Goal: Task Accomplishment & Management: Manage account settings

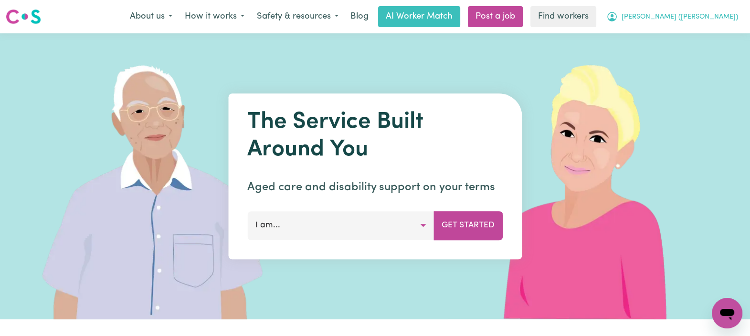
click at [701, 17] on span "[PERSON_NAME] ([PERSON_NAME])" at bounding box center [679, 17] width 116 height 10
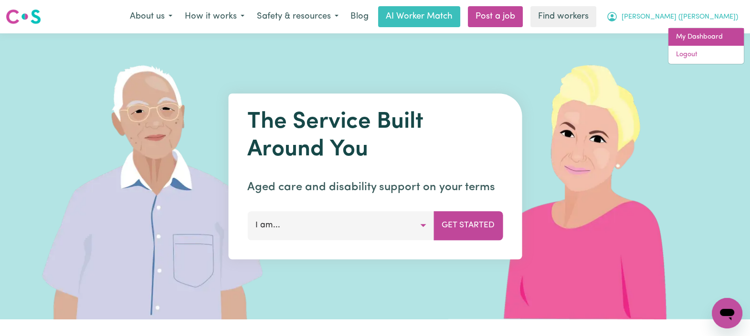
click at [696, 38] on link "My Dashboard" at bounding box center [705, 37] width 75 height 18
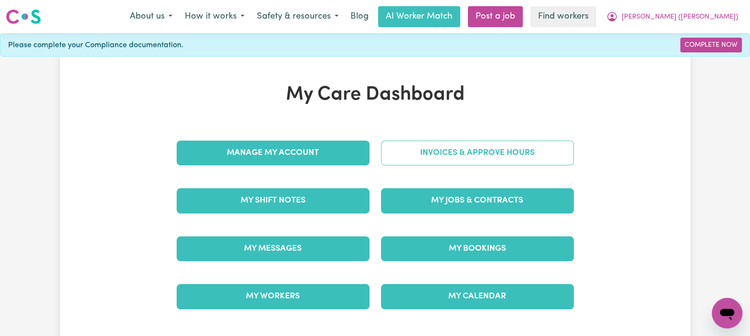
click at [502, 145] on link "Invoices & Approve Hours" at bounding box center [477, 153] width 193 height 25
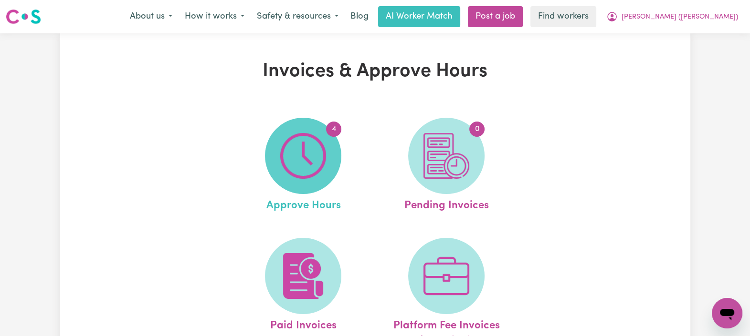
click at [335, 162] on span "4" at bounding box center [303, 156] width 76 height 76
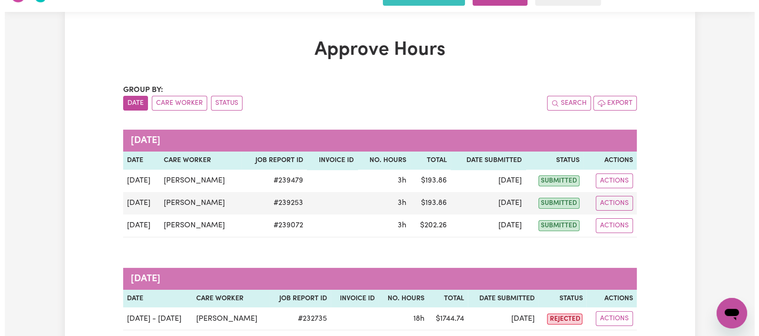
scroll to position [47, 0]
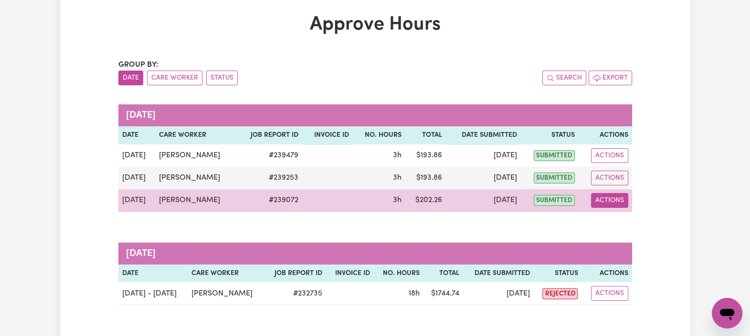
click at [601, 203] on button "Actions" at bounding box center [609, 200] width 37 height 15
click at [608, 221] on link "View Job Report" at bounding box center [631, 222] width 82 height 19
select select "pm"
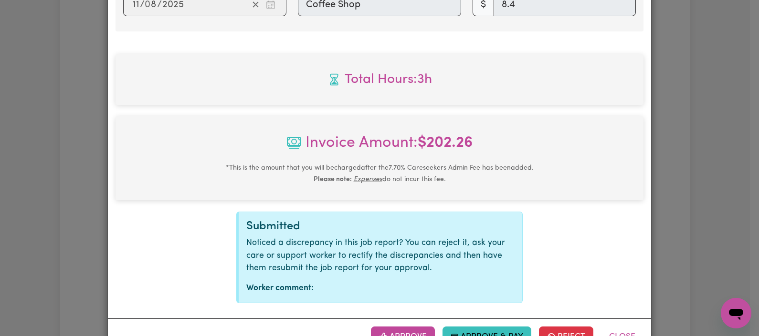
scroll to position [457, 0]
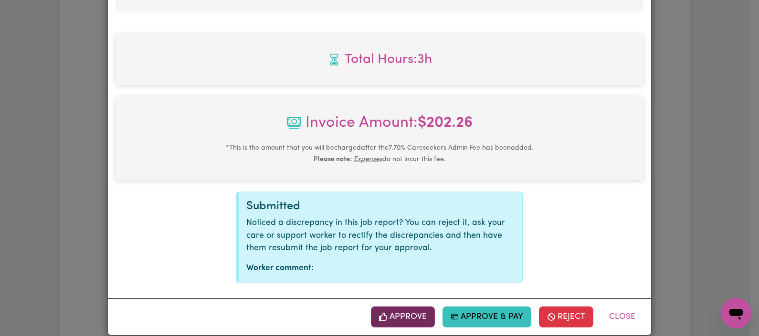
click at [408, 307] on button "Approve" at bounding box center [403, 317] width 64 height 21
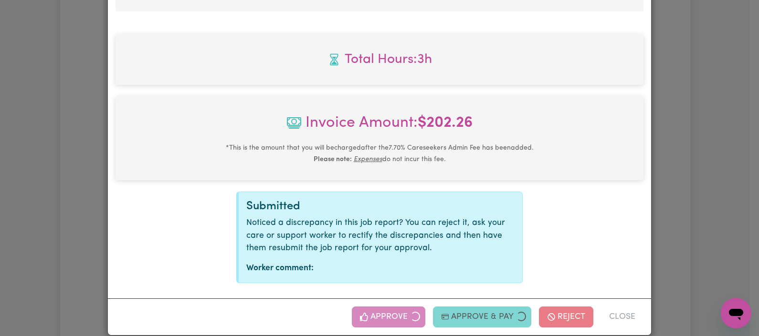
scroll to position [303, 0]
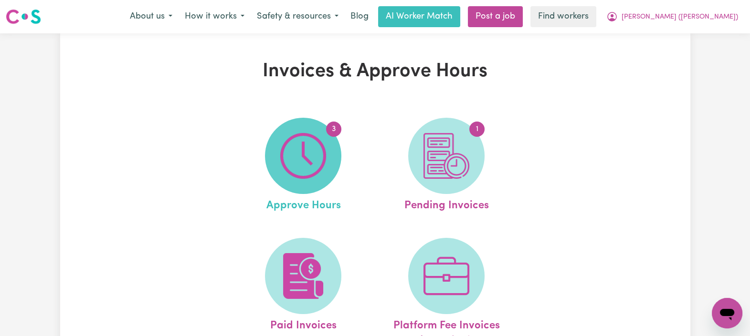
click at [303, 146] on img at bounding box center [303, 156] width 46 height 46
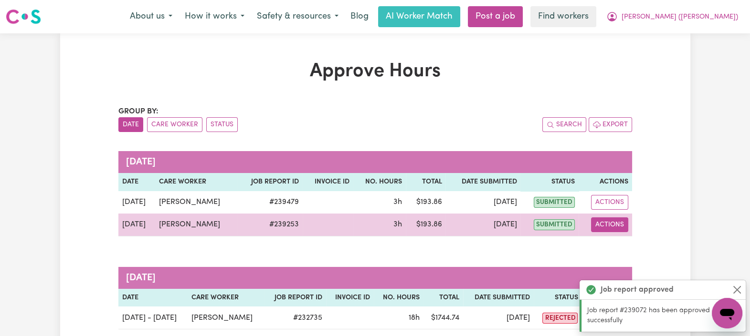
click at [603, 221] on button "Actions" at bounding box center [609, 225] width 37 height 15
click at [612, 244] on link "View Job Report" at bounding box center [631, 246] width 82 height 19
select select "pm"
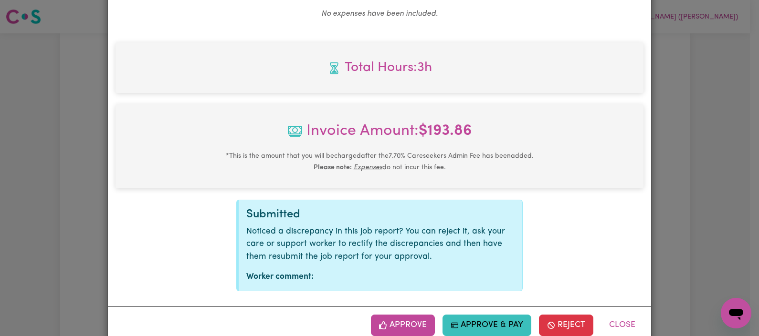
scroll to position [398, 0]
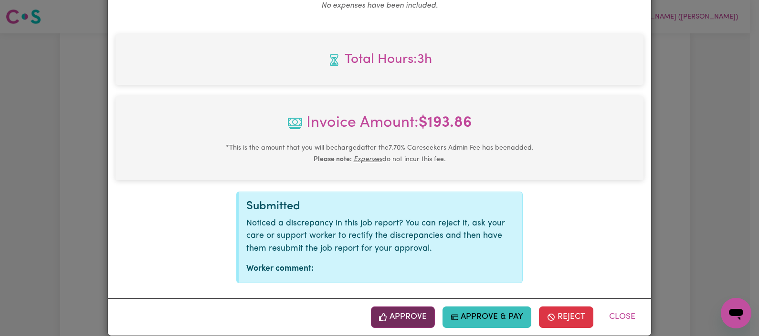
click at [391, 307] on button "Approve" at bounding box center [403, 317] width 64 height 21
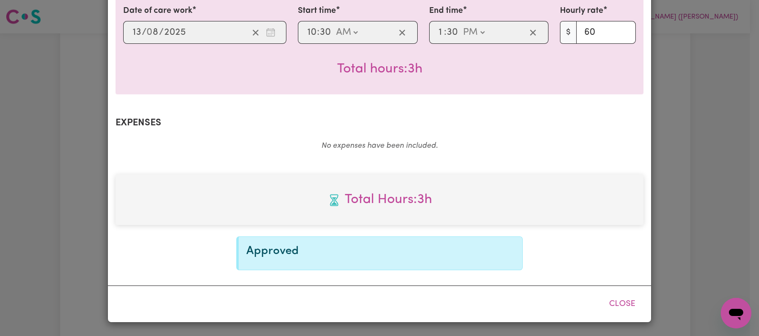
scroll to position [245, 0]
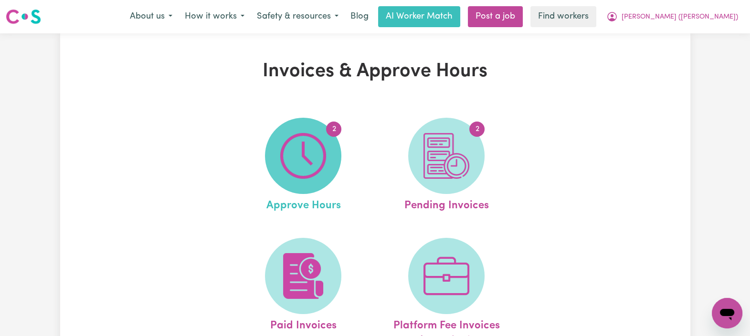
click at [313, 148] on img at bounding box center [303, 156] width 46 height 46
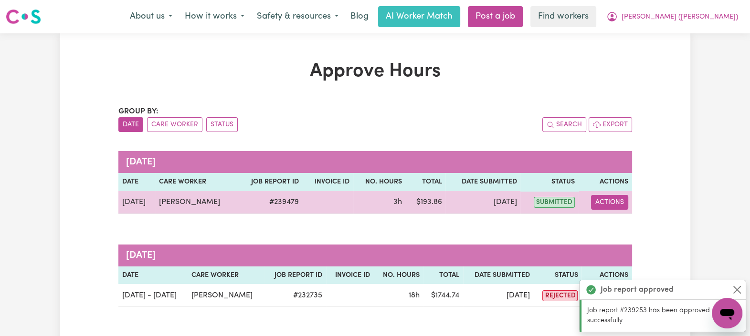
click at [605, 199] on button "Actions" at bounding box center [609, 202] width 37 height 15
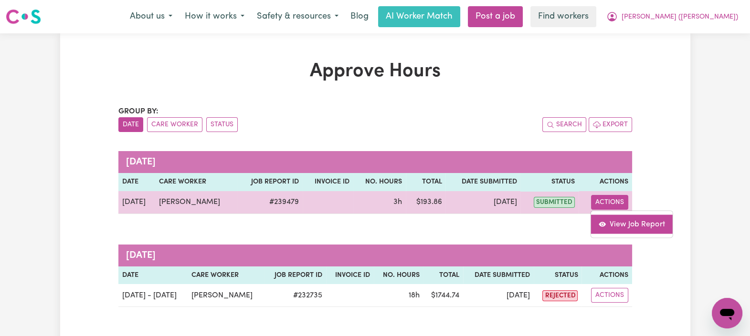
click at [621, 217] on link "View Job Report" at bounding box center [631, 224] width 82 height 19
select select "pm"
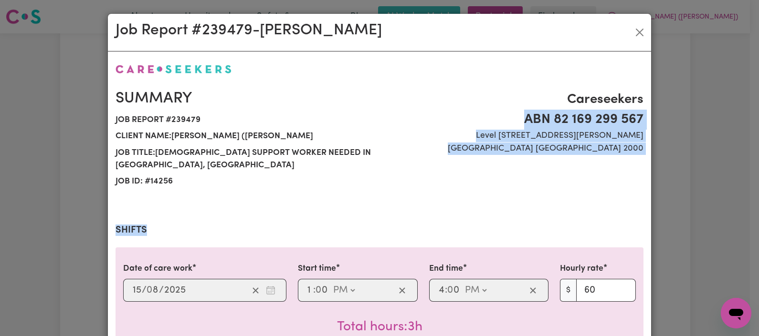
drag, startPoint x: 742, startPoint y: 115, endPoint x: 743, endPoint y: 209, distance: 94.5
click at [743, 209] on div "Job Report # 239479 - [PERSON_NAME] Summary Job report # 239479 Client name: [P…" at bounding box center [379, 168] width 759 height 336
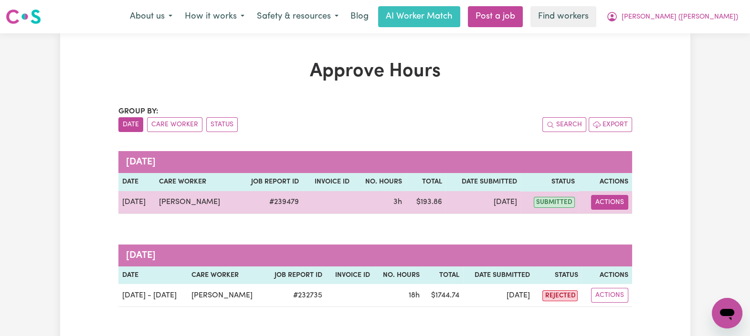
drag, startPoint x: 743, startPoint y: 209, endPoint x: 618, endPoint y: 198, distance: 125.5
click at [618, 198] on button "Actions" at bounding box center [609, 202] width 37 height 15
click at [646, 234] on div "View Job Report" at bounding box center [631, 224] width 83 height 28
click at [645, 226] on link "View Job Report" at bounding box center [631, 224] width 82 height 19
select select "pm"
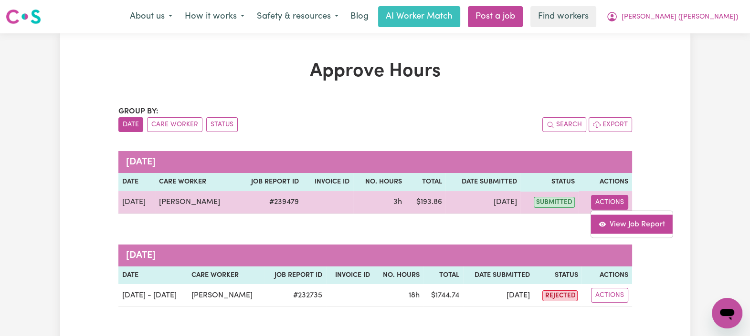
select select "pm"
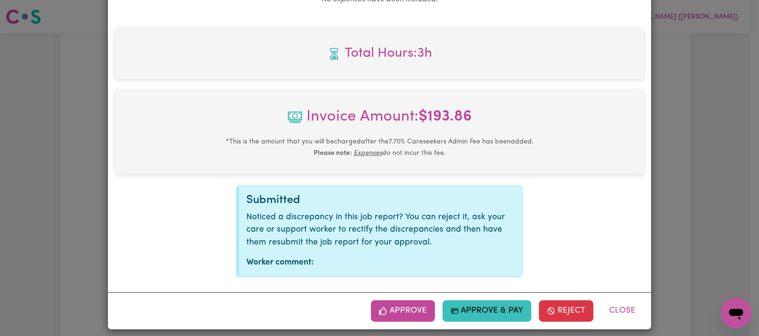
scroll to position [411, 0]
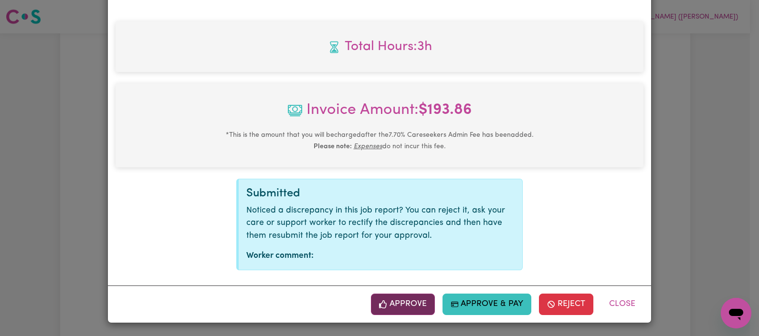
click at [379, 303] on icon "button" at bounding box center [383, 305] width 9 height 9
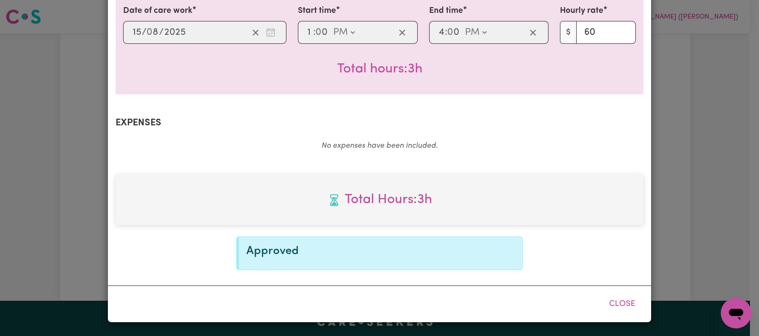
scroll to position [258, 0]
